Goal: Obtain resource: Obtain resource

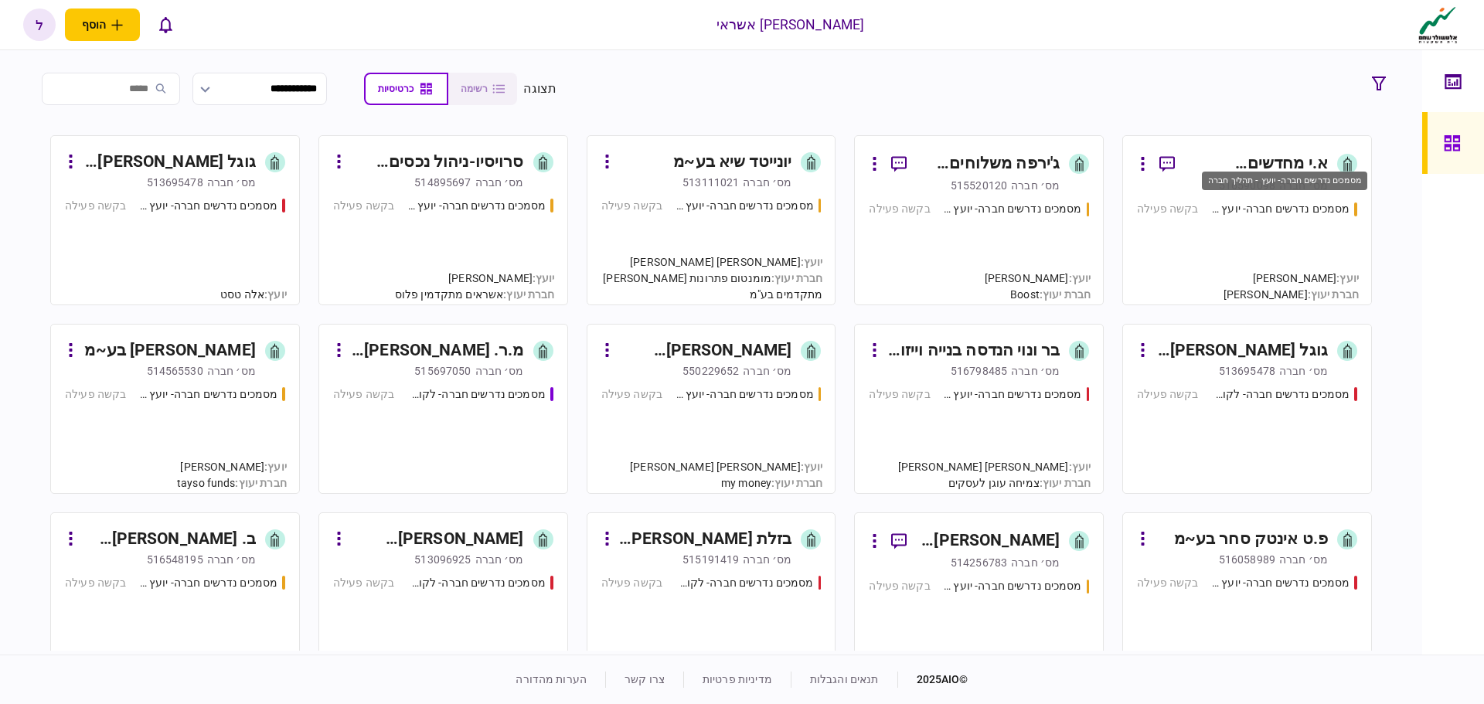
click at [1248, 211] on div "מסמכים נדרשים חברה- יועץ - תהליך חברה" at bounding box center [1280, 209] width 139 height 16
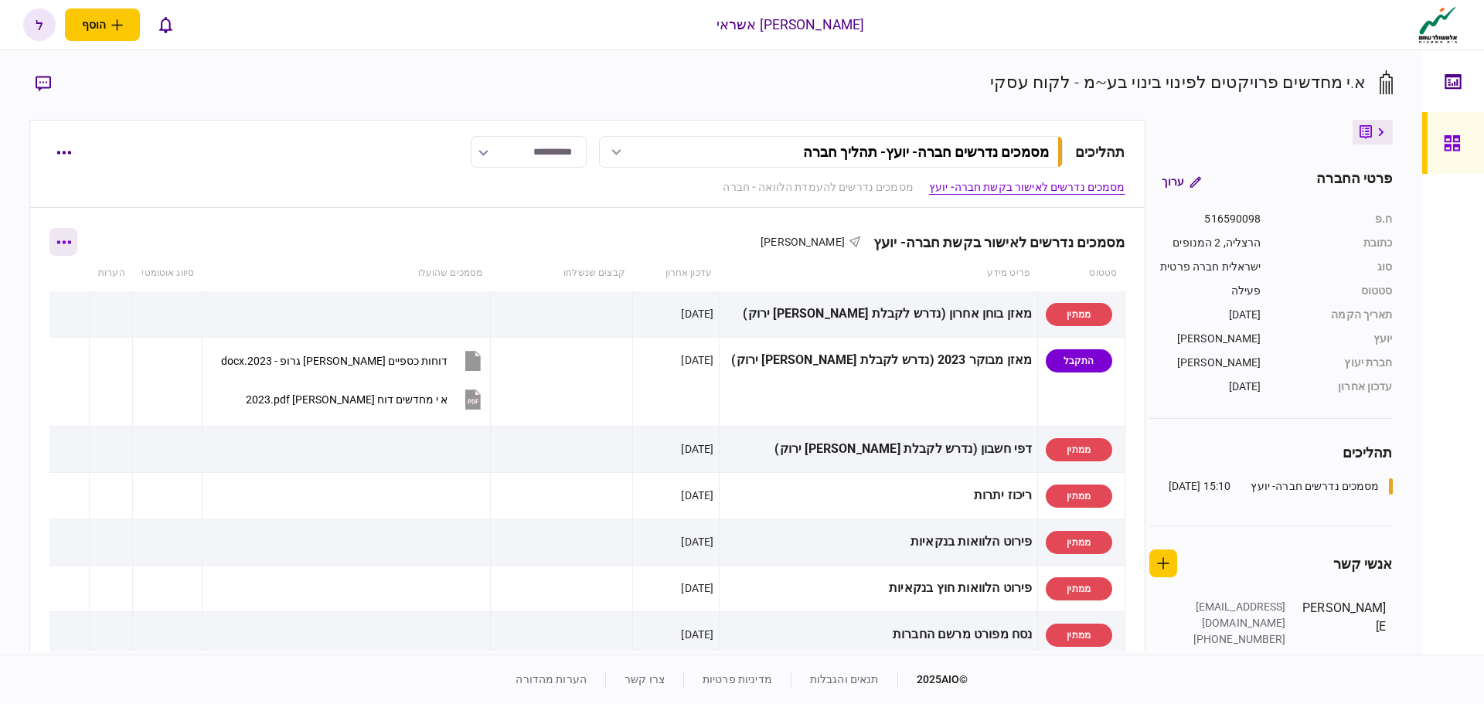
click at [71, 241] on icon "button" at bounding box center [64, 241] width 14 height 3
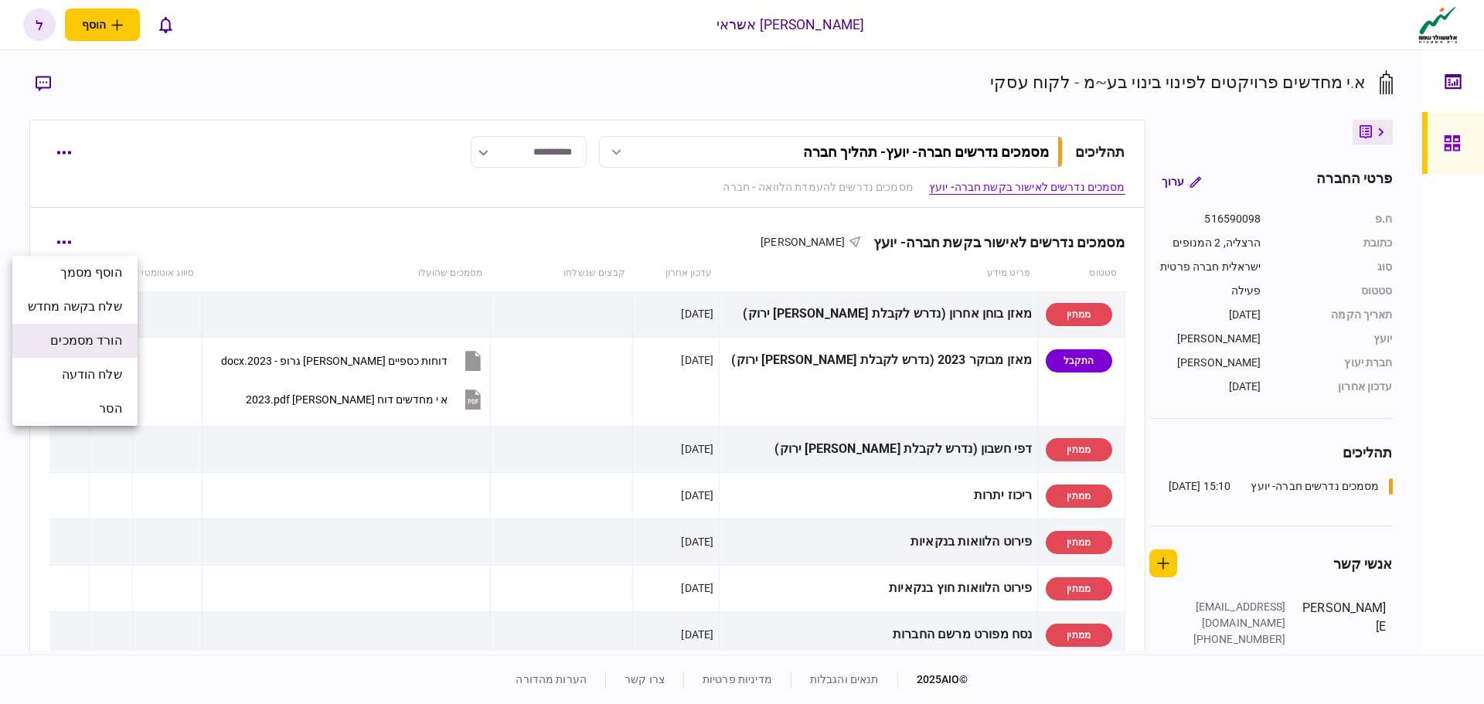
click at [87, 339] on span "הורד מסמכים" at bounding box center [85, 341] width 71 height 19
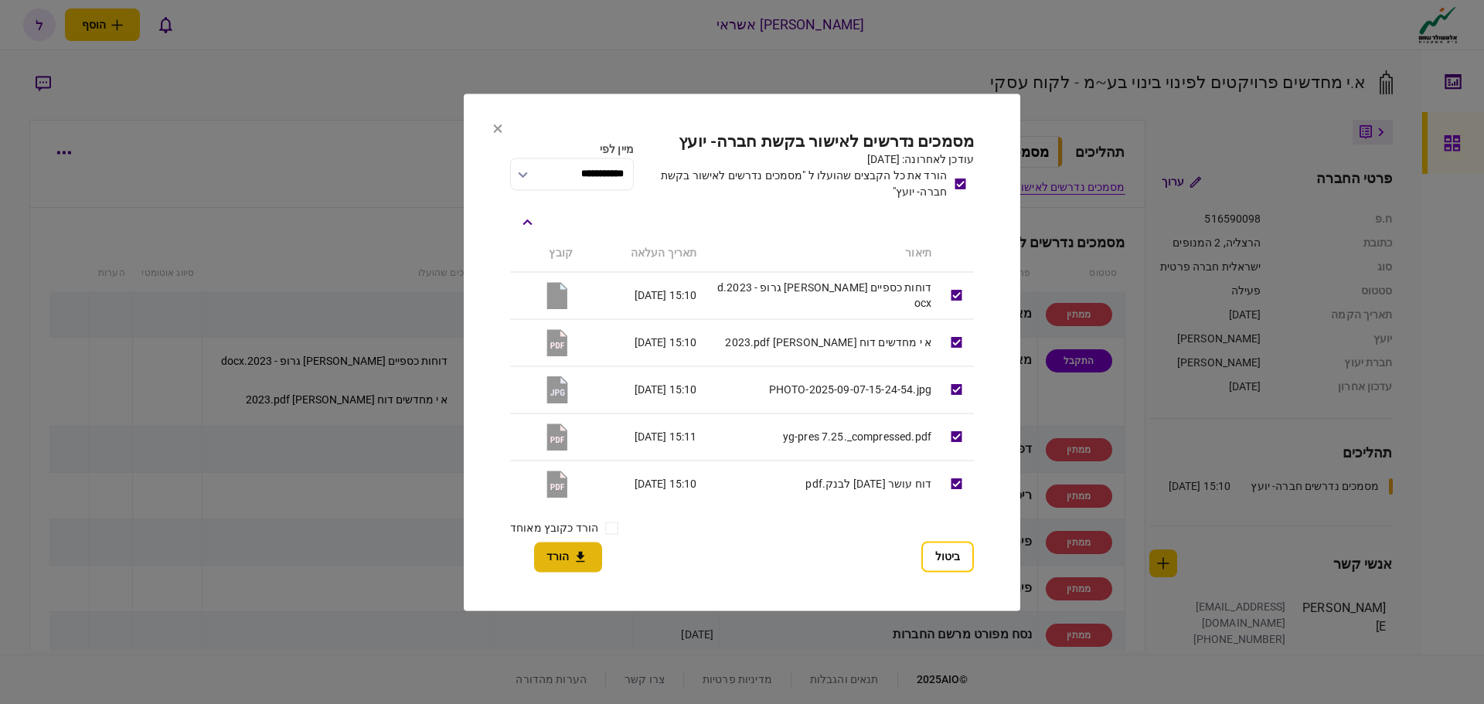
click at [563, 557] on button "הורד" at bounding box center [568, 557] width 68 height 30
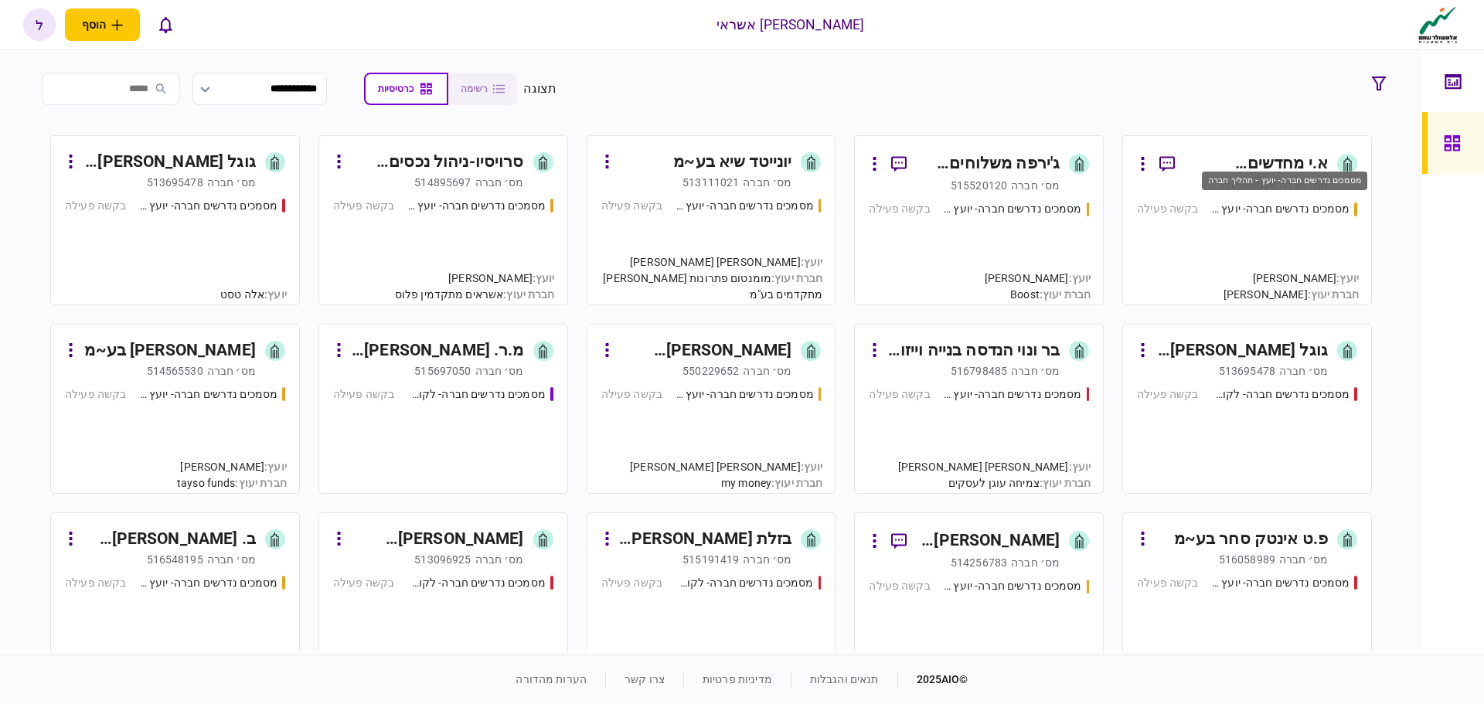
click at [1292, 203] on div "מסמכים נדרשים חברה- יועץ - תהליך חברה" at bounding box center [1280, 209] width 139 height 16
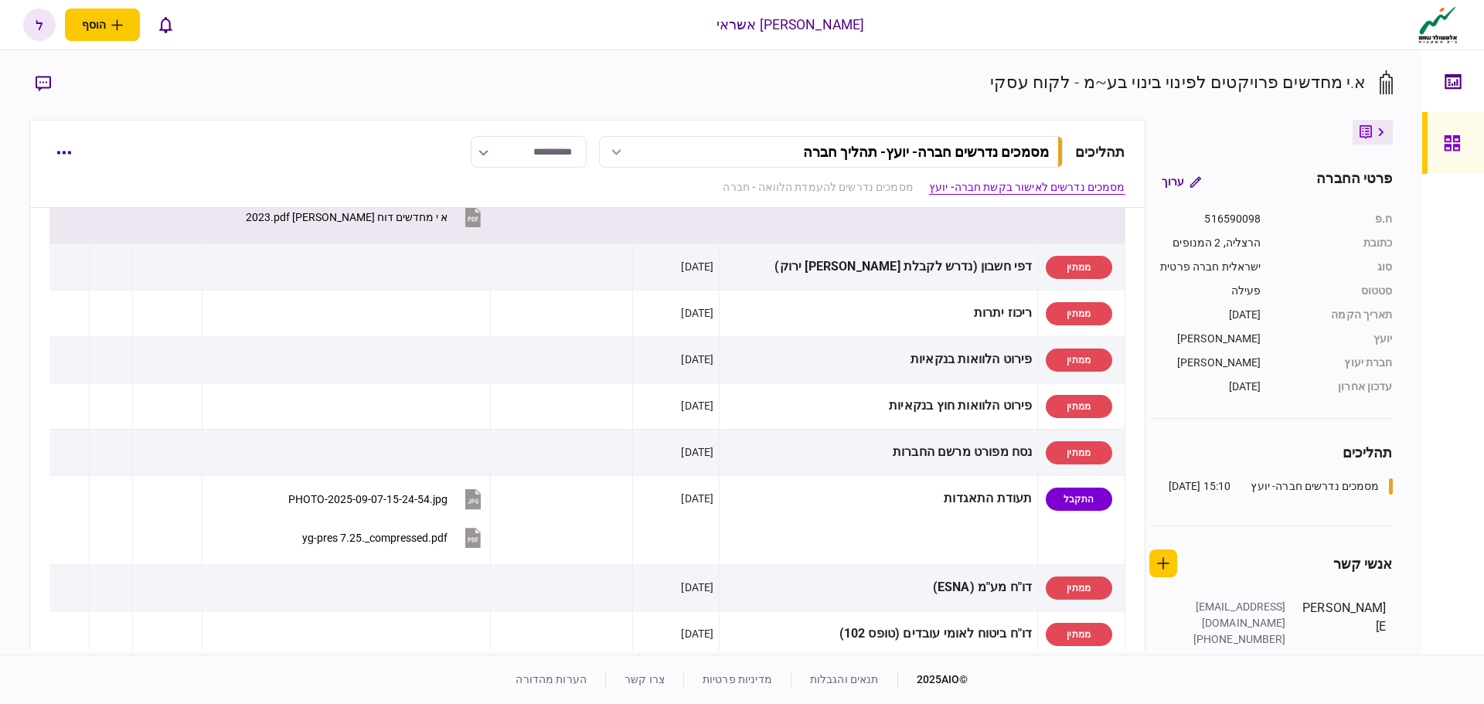
scroll to position [309, 0]
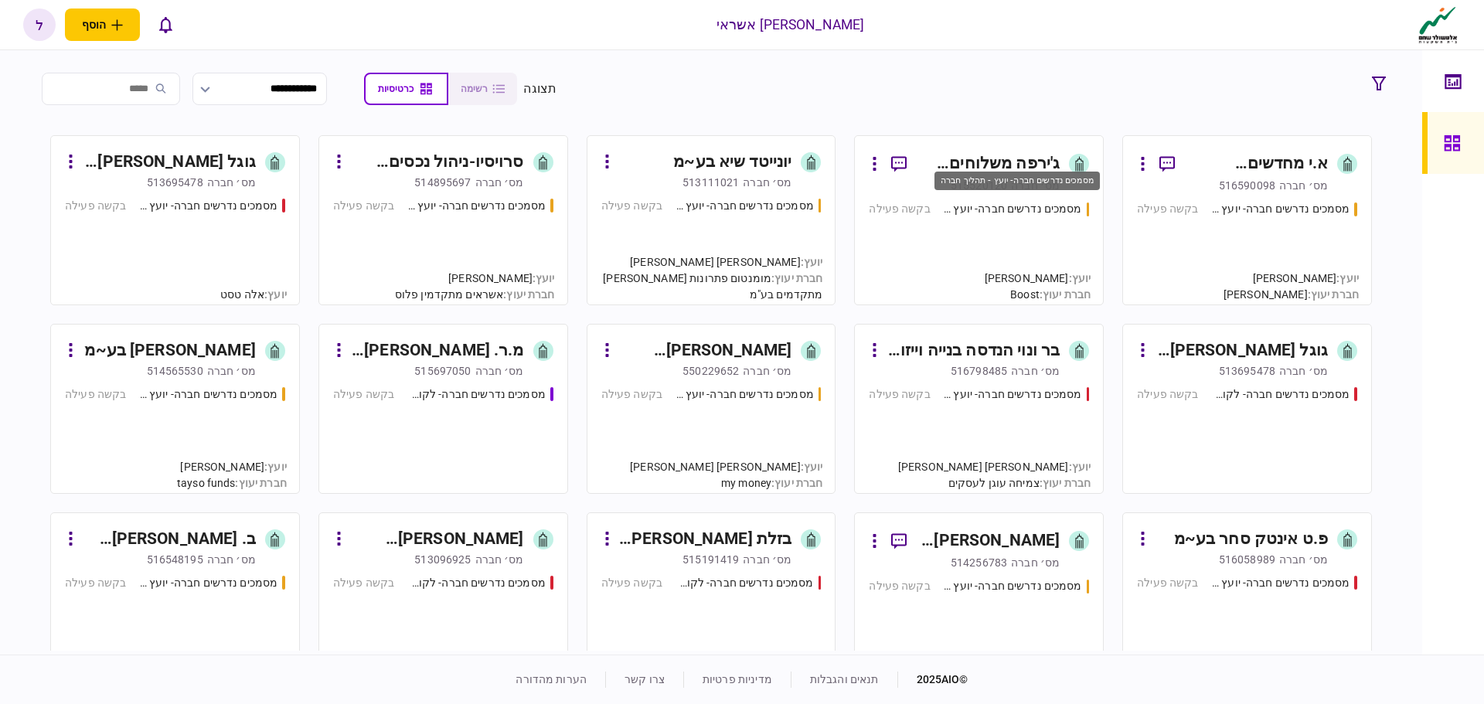
click at [1019, 216] on div "מסמכים נדרשים חברה- יועץ - תהליך חברה" at bounding box center [1012, 209] width 139 height 16
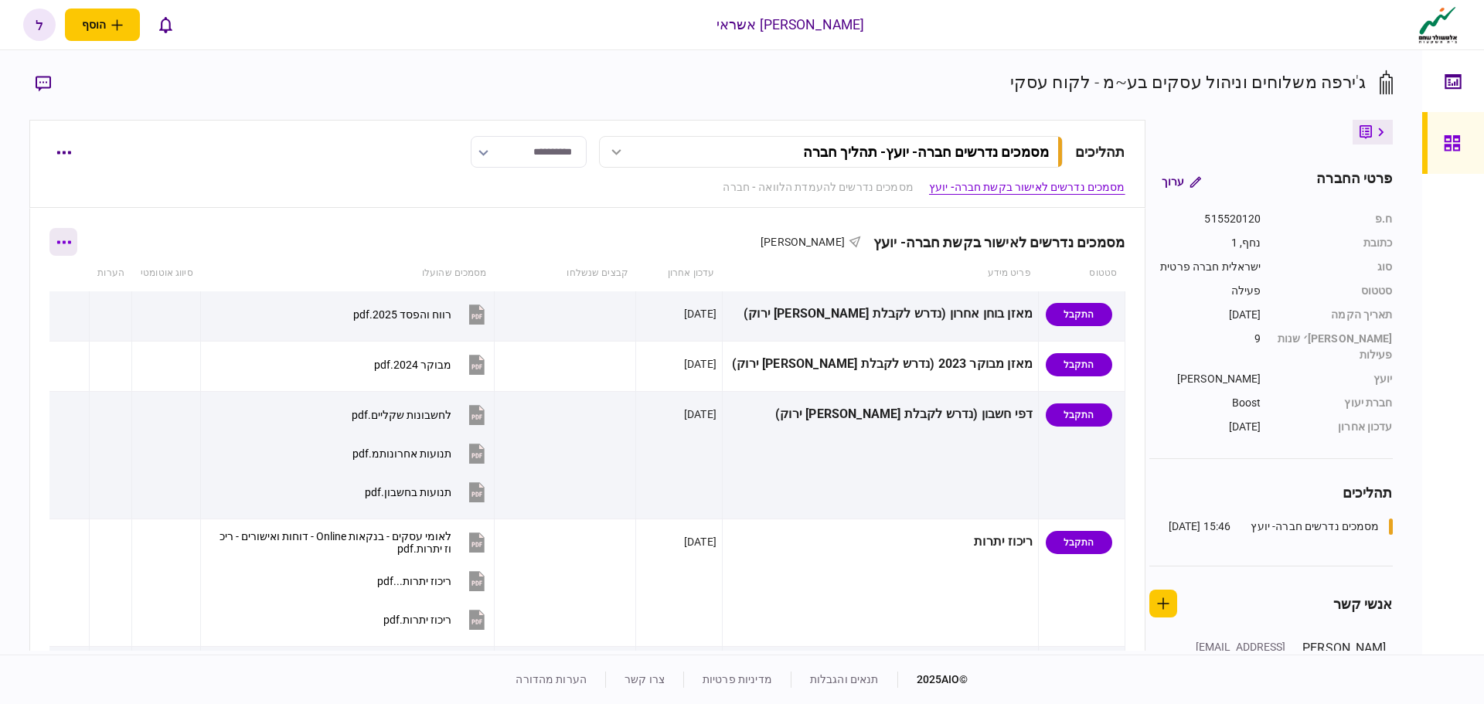
click at [70, 245] on button "button" at bounding box center [63, 242] width 28 height 28
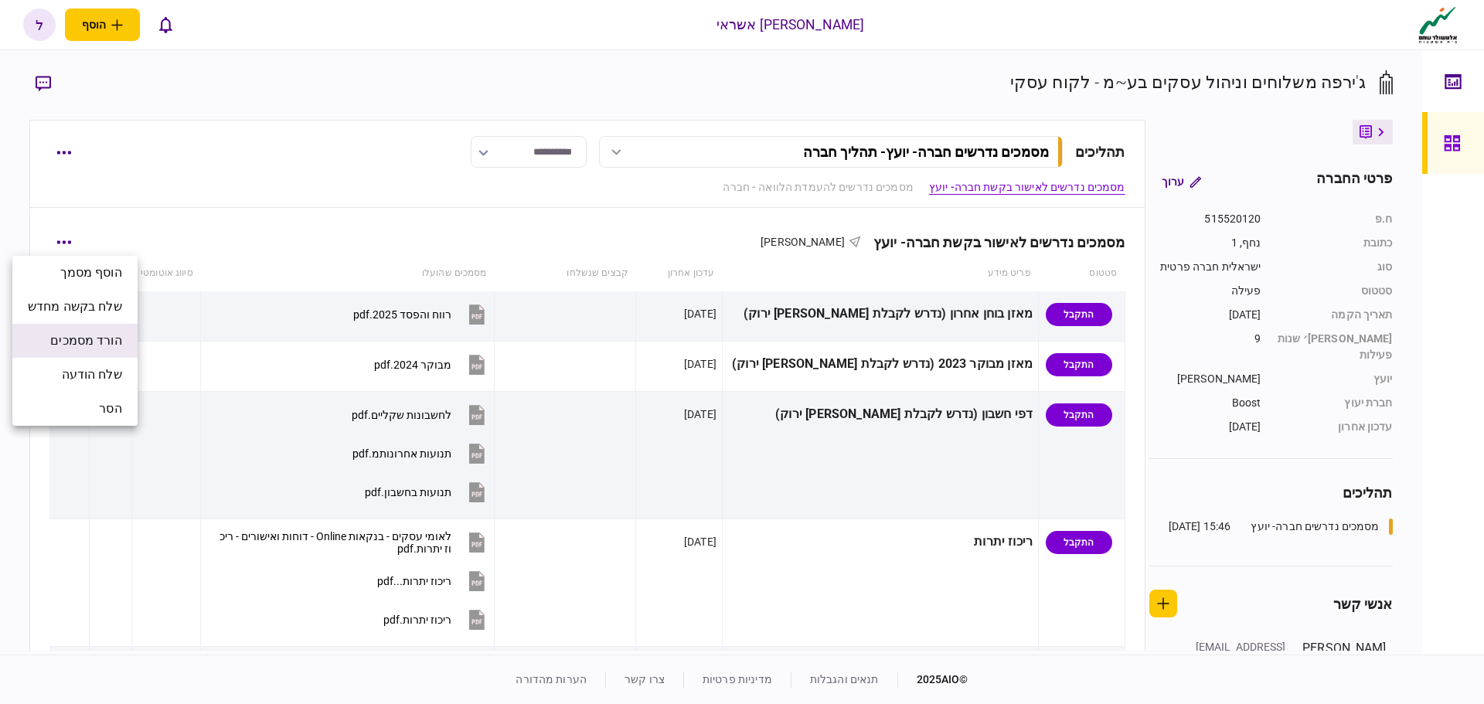
click at [105, 339] on span "הורד מסמכים" at bounding box center [85, 341] width 71 height 19
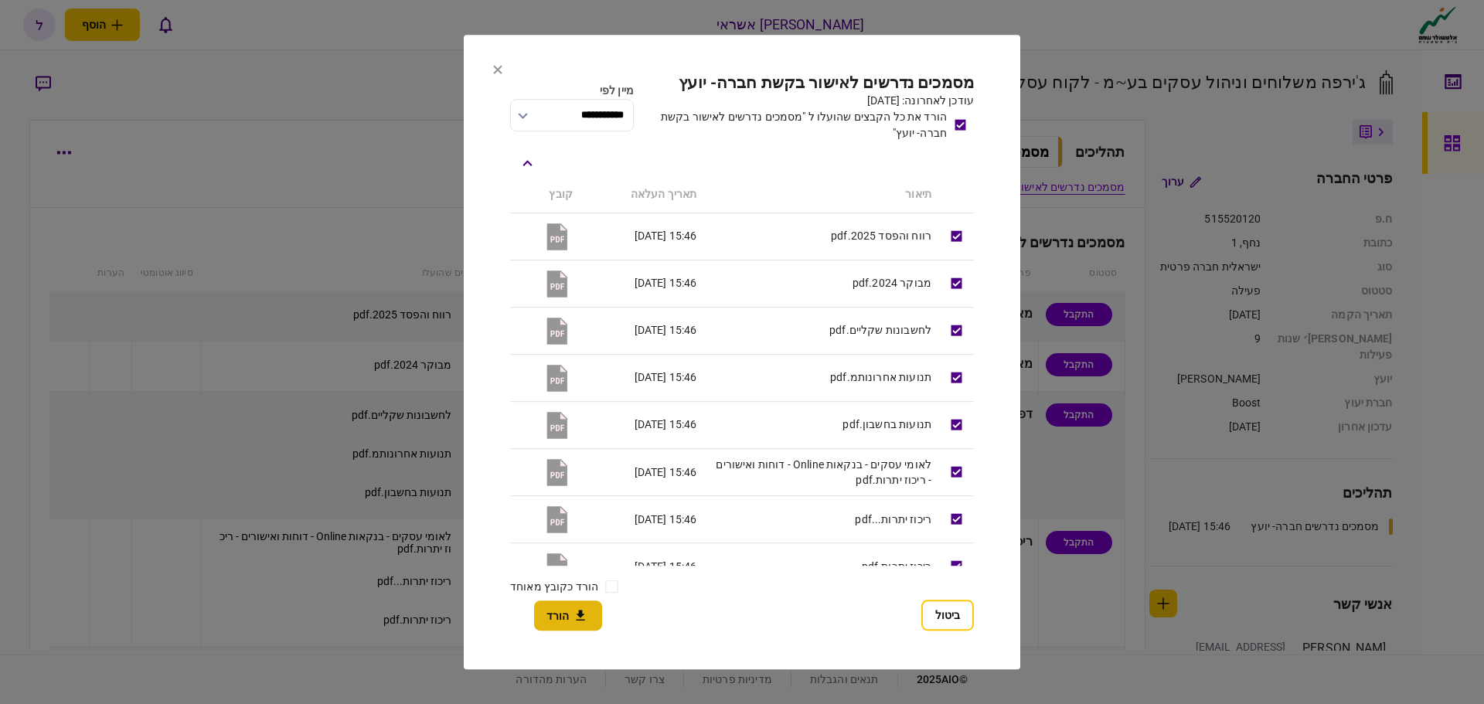
click at [562, 614] on button "הורד" at bounding box center [568, 616] width 68 height 30
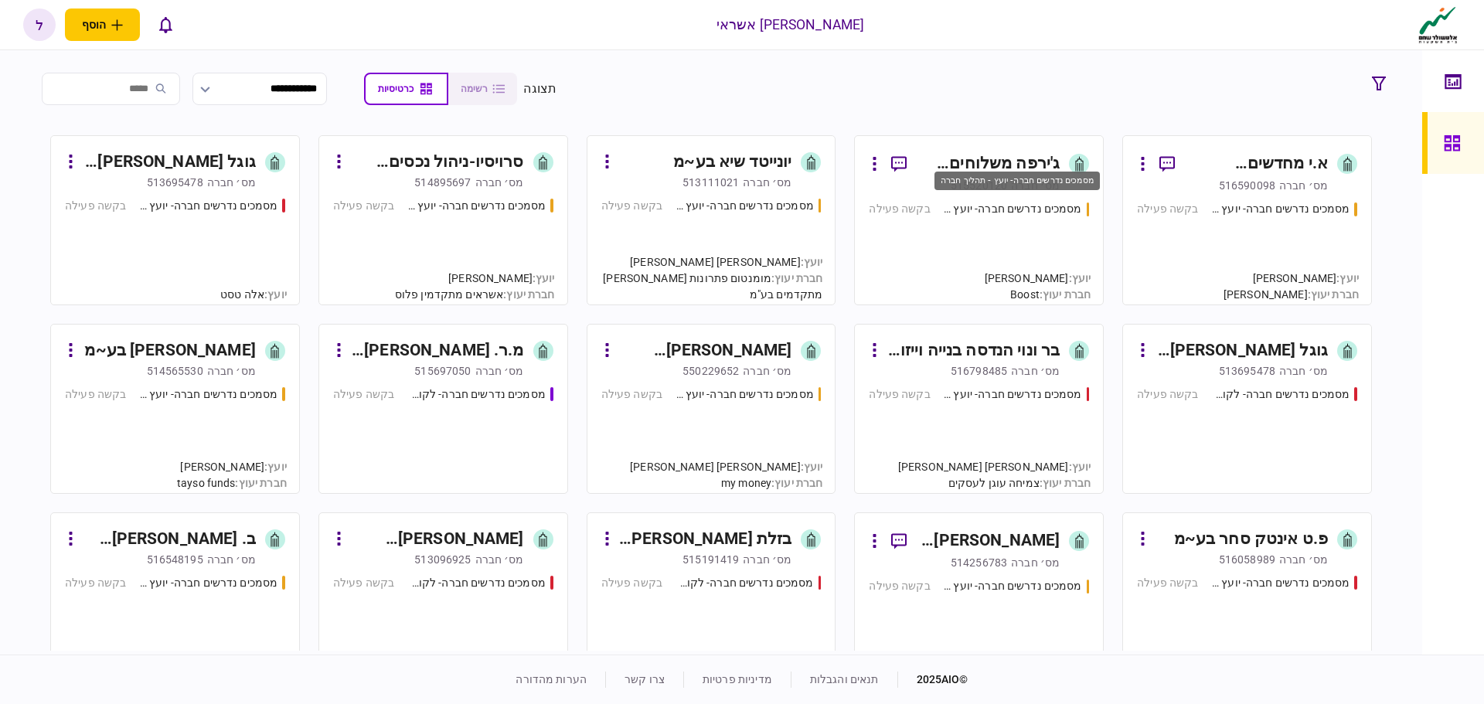
click at [996, 209] on div "מסמכים נדרשים חברה- יועץ - תהליך חברה" at bounding box center [1012, 209] width 139 height 16
click at [510, 203] on div "מסמכים נדרשים חברה- יועץ - תהליך חברה" at bounding box center [476, 206] width 139 height 16
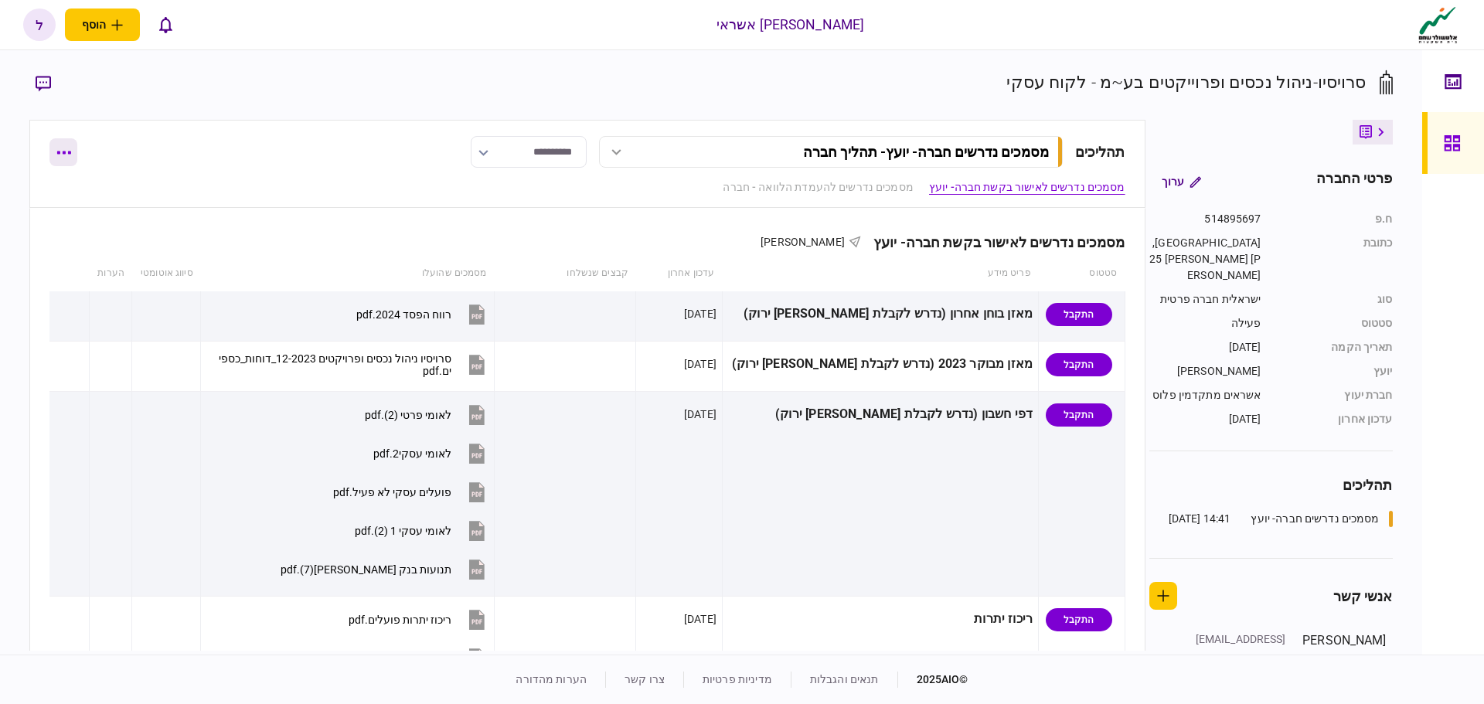
click at [60, 156] on button "button" at bounding box center [63, 152] width 28 height 28
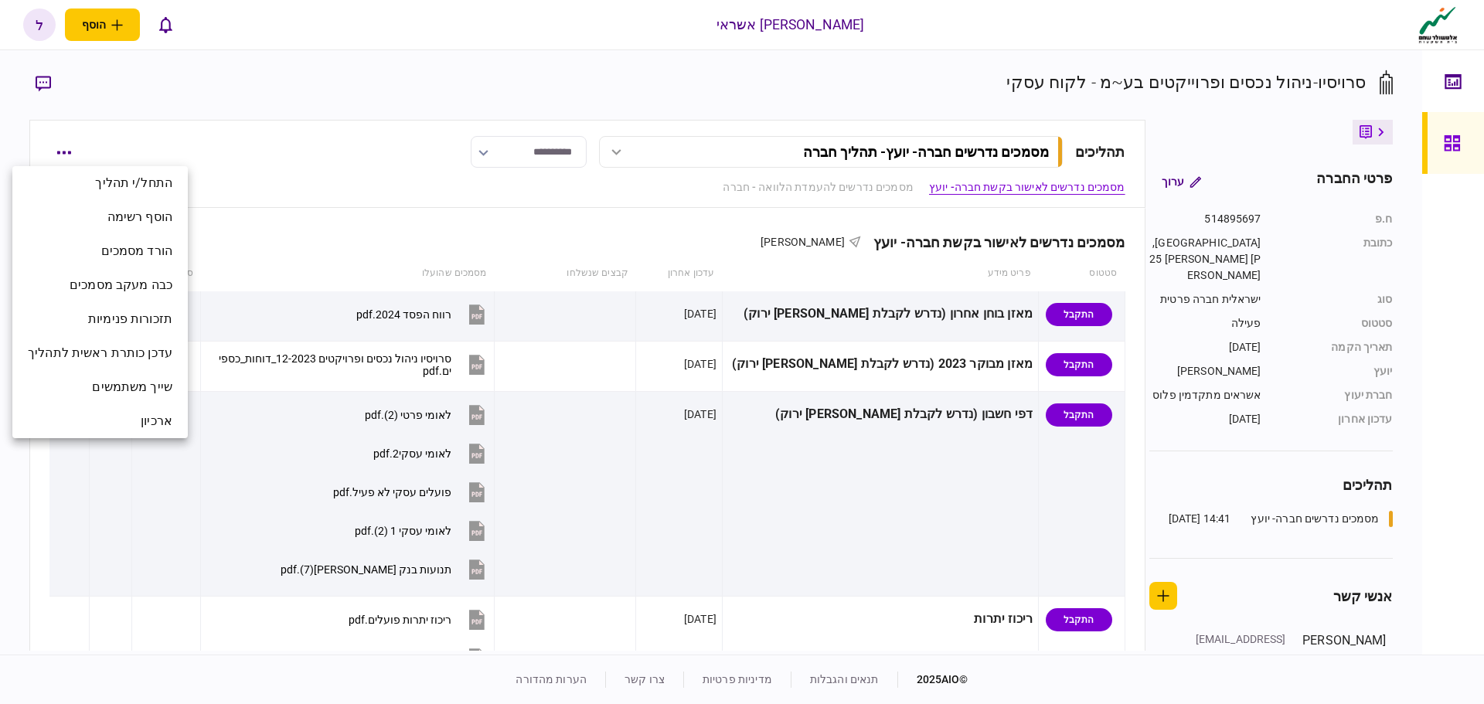
click at [263, 263] on div at bounding box center [742, 352] width 1484 height 704
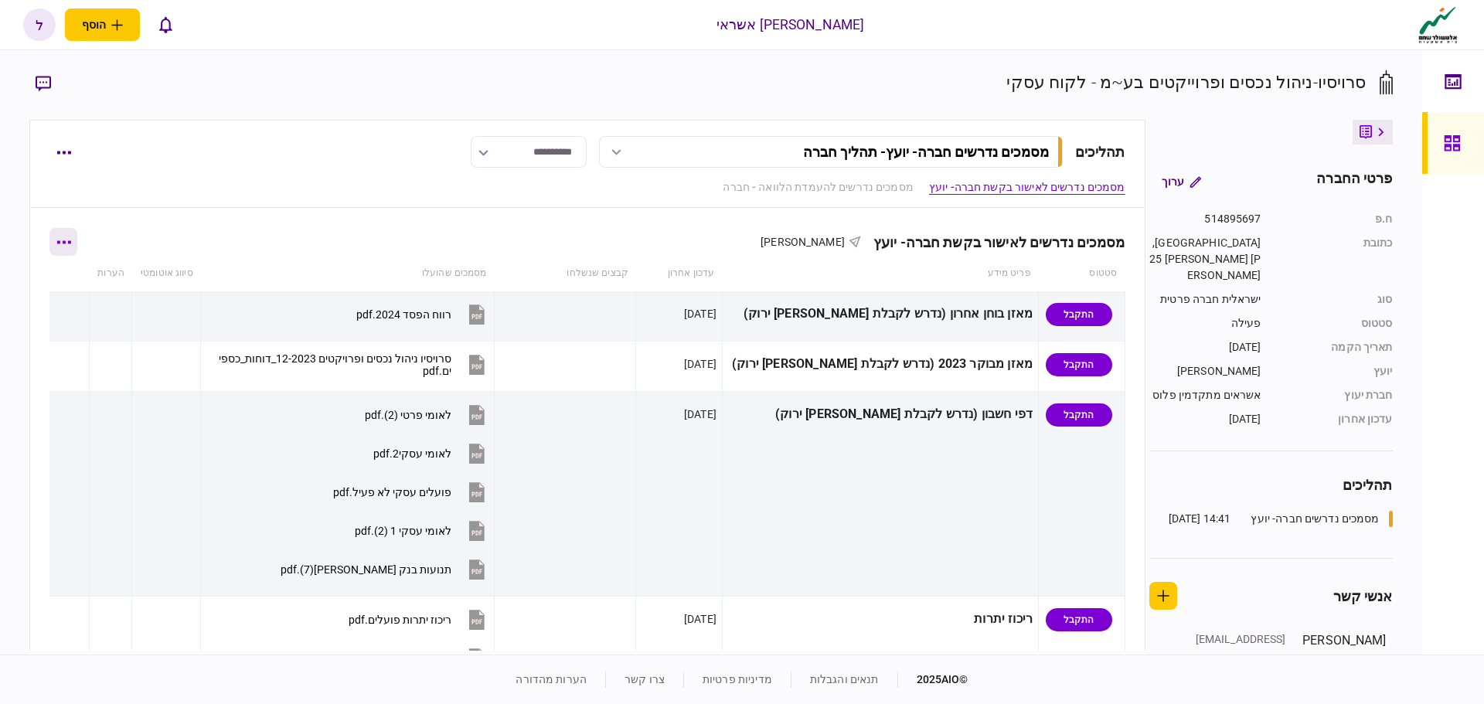
click at [66, 241] on icon "button" at bounding box center [64, 241] width 14 height 3
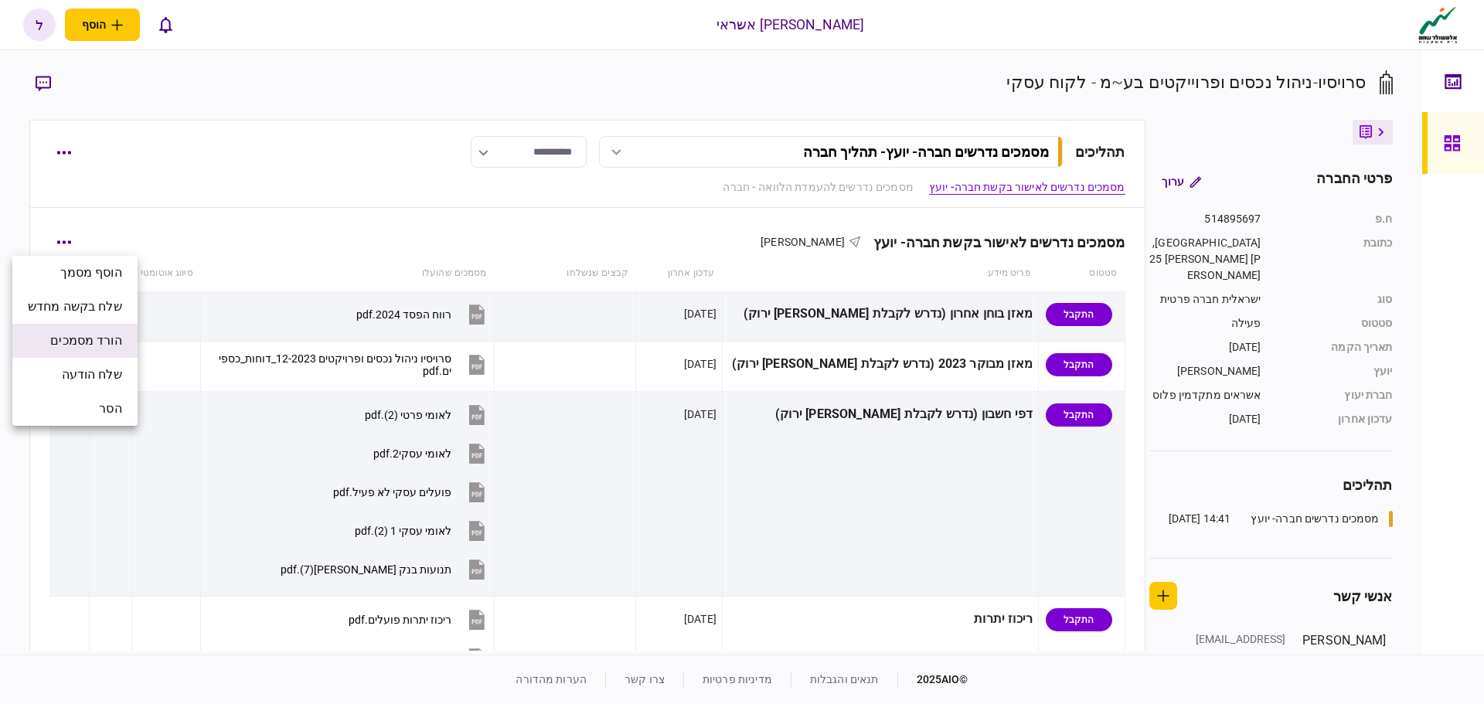
click at [100, 339] on span "הורד מסמכים" at bounding box center [85, 341] width 71 height 19
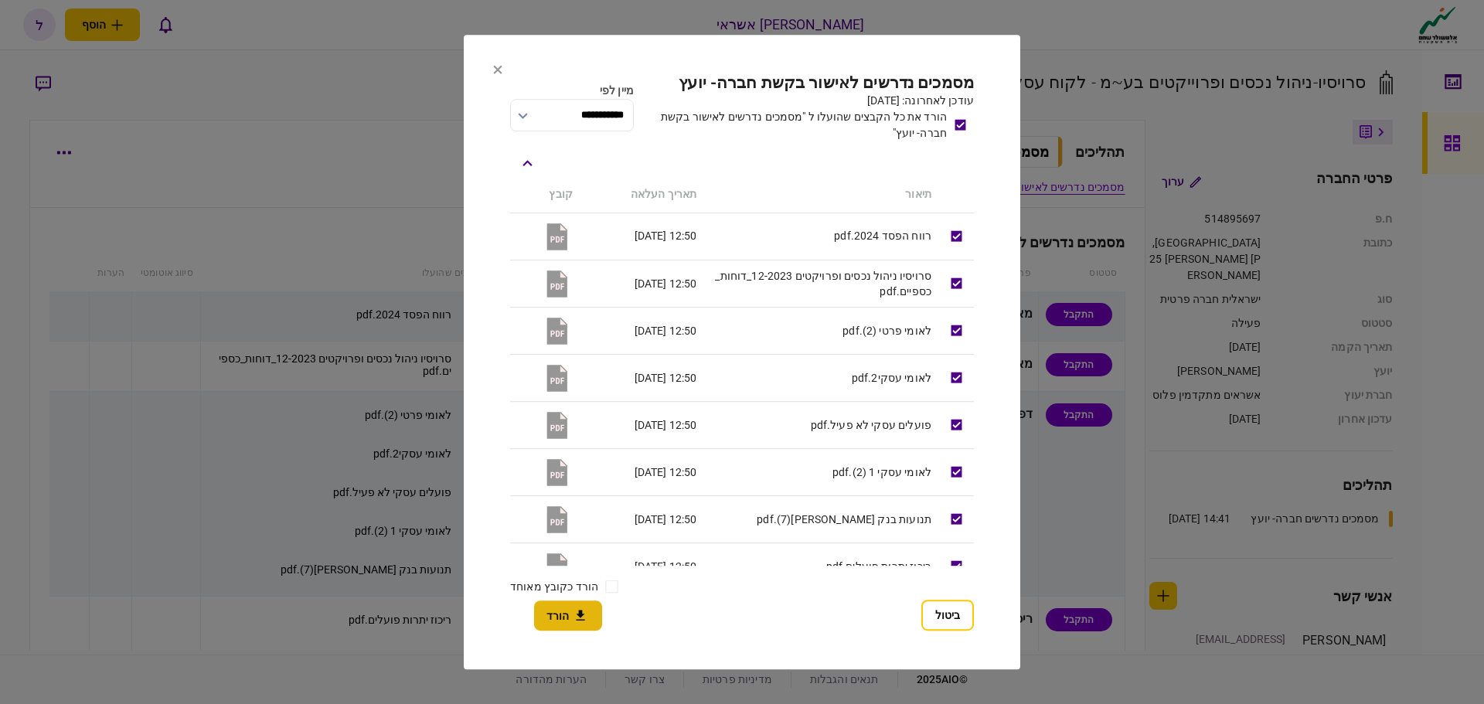
click at [560, 611] on button "הורד" at bounding box center [568, 616] width 68 height 30
